Goal: Task Accomplishment & Management: Manage account settings

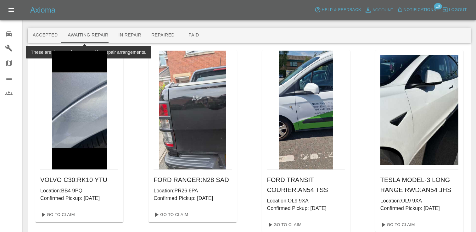
scroll to position [222, 0]
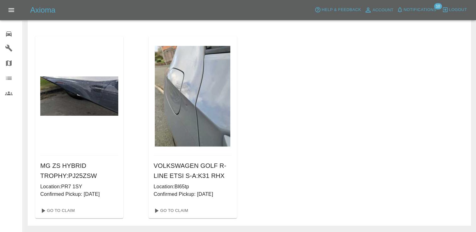
click at [8, 35] on icon at bounding box center [9, 33] width 6 height 5
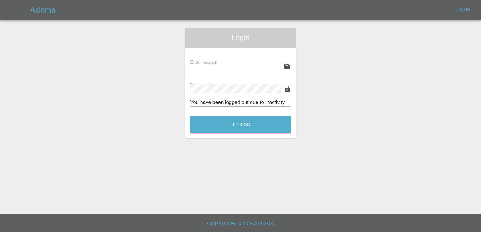
type input "[EMAIL_ADDRESS][DOMAIN_NAME]"
click at [255, 123] on button "Let's Go" at bounding box center [240, 124] width 101 height 17
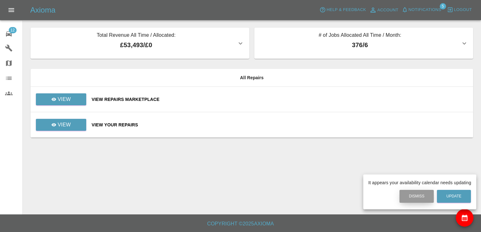
click at [409, 197] on button "Dismiss" at bounding box center [417, 196] width 34 height 13
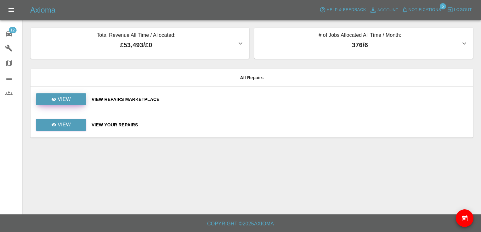
click at [68, 100] on p "View" at bounding box center [64, 100] width 13 height 8
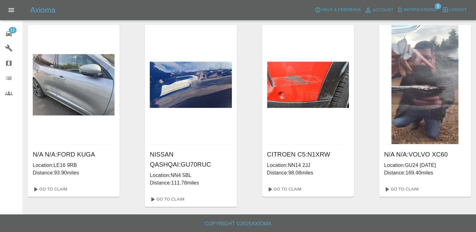
scroll to position [153, 0]
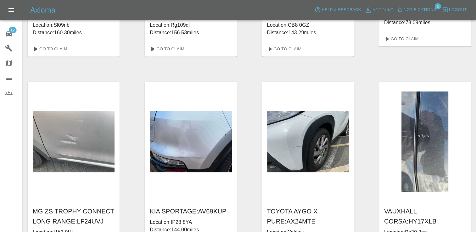
click at [7, 34] on icon at bounding box center [9, 34] width 8 height 8
